Goal: Task Accomplishment & Management: Use online tool/utility

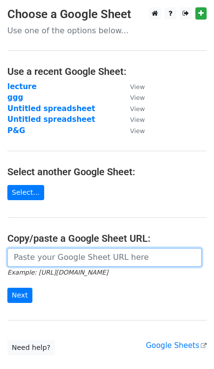
click at [92, 257] on input "url" at bounding box center [104, 257] width 194 height 19
paste input "[URL][DOMAIN_NAME]"
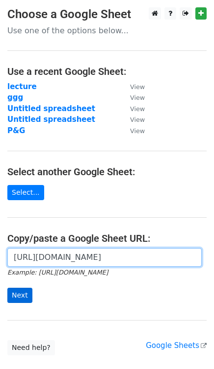
type input "[URL][DOMAIN_NAME]"
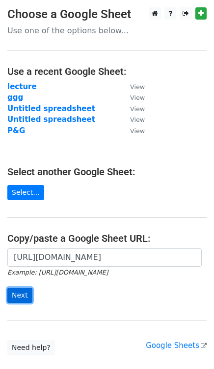
scroll to position [0, 0]
click at [22, 293] on input "Next" at bounding box center [19, 295] width 25 height 15
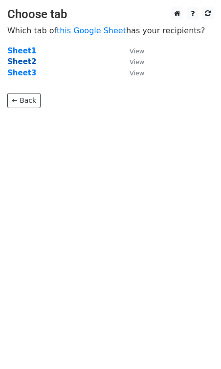
click at [20, 64] on strong "Sheet2" at bounding box center [21, 61] width 29 height 9
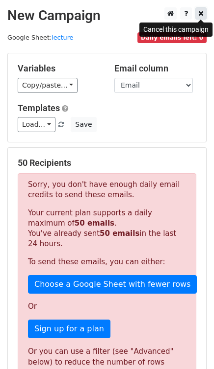
click at [204, 14] on link at bounding box center [200, 13] width 11 height 12
